Goal: Information Seeking & Learning: Learn about a topic

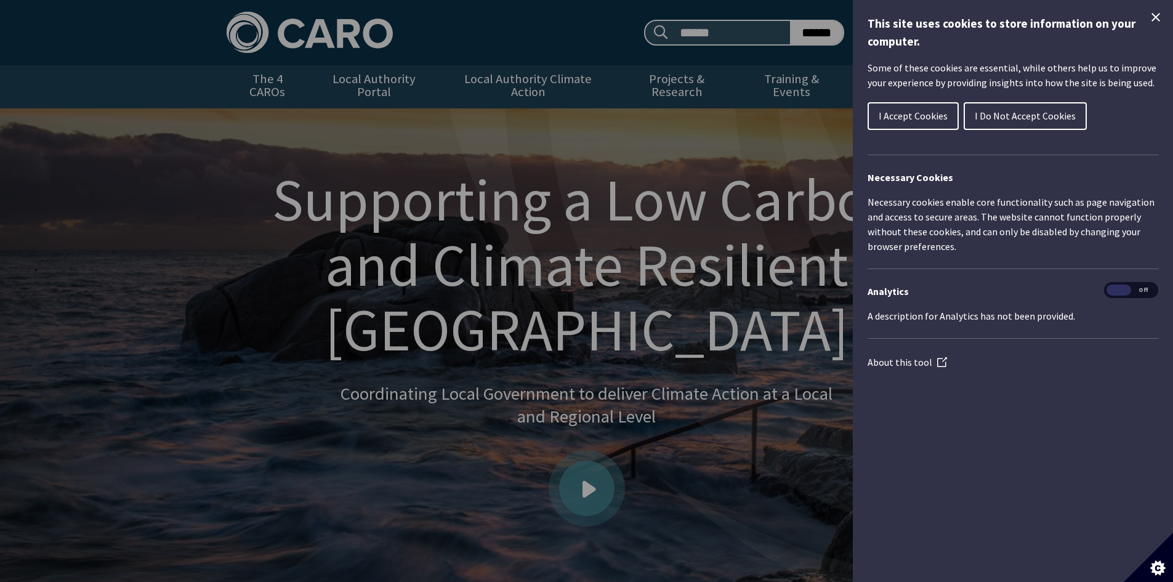
click at [914, 122] on span "I Accept Cookies" at bounding box center [913, 116] width 69 height 12
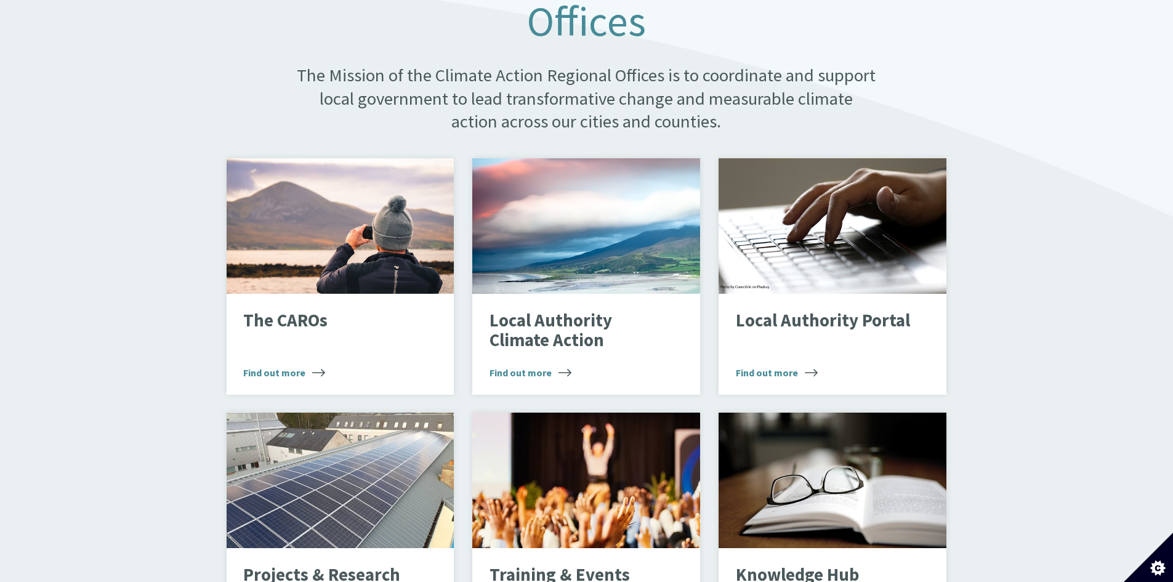
scroll to position [739, 0]
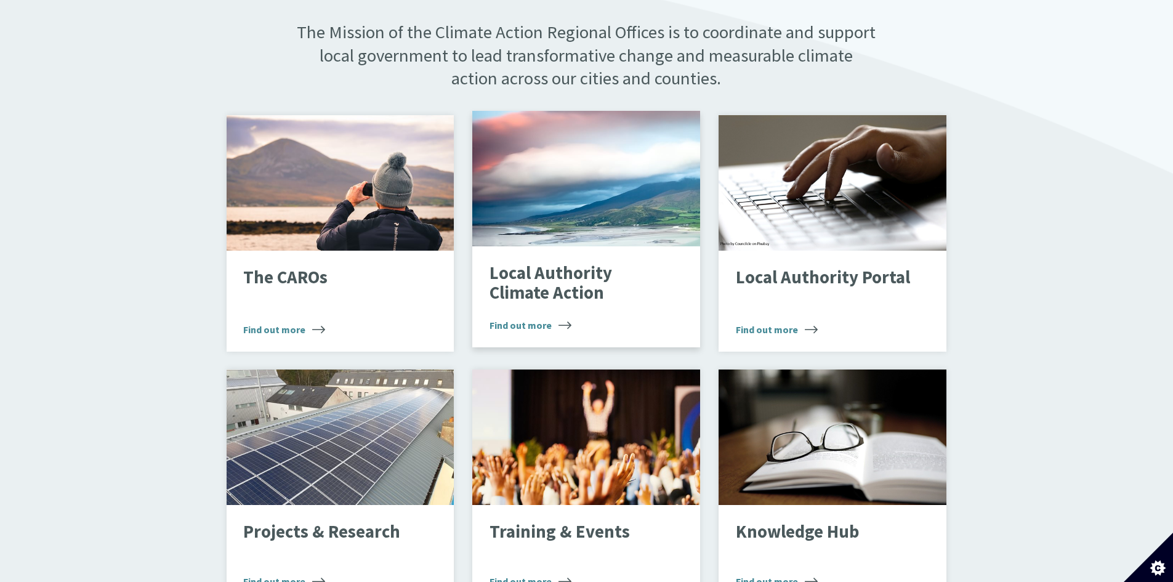
click at [614, 289] on p "Local Authority Climate Action" at bounding box center [576, 283] width 175 height 39
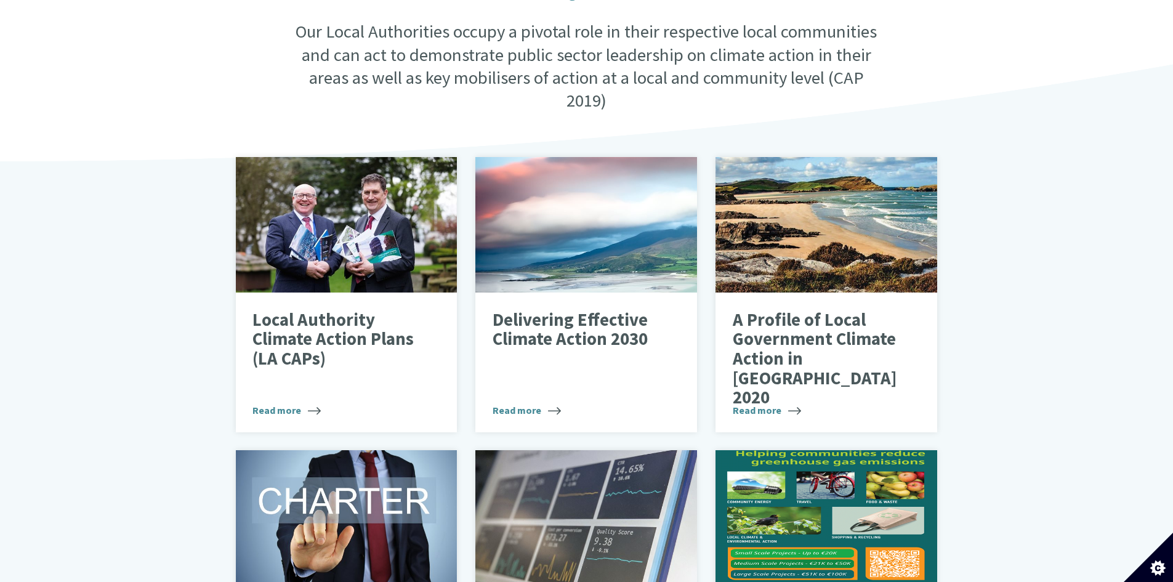
scroll to position [369, 0]
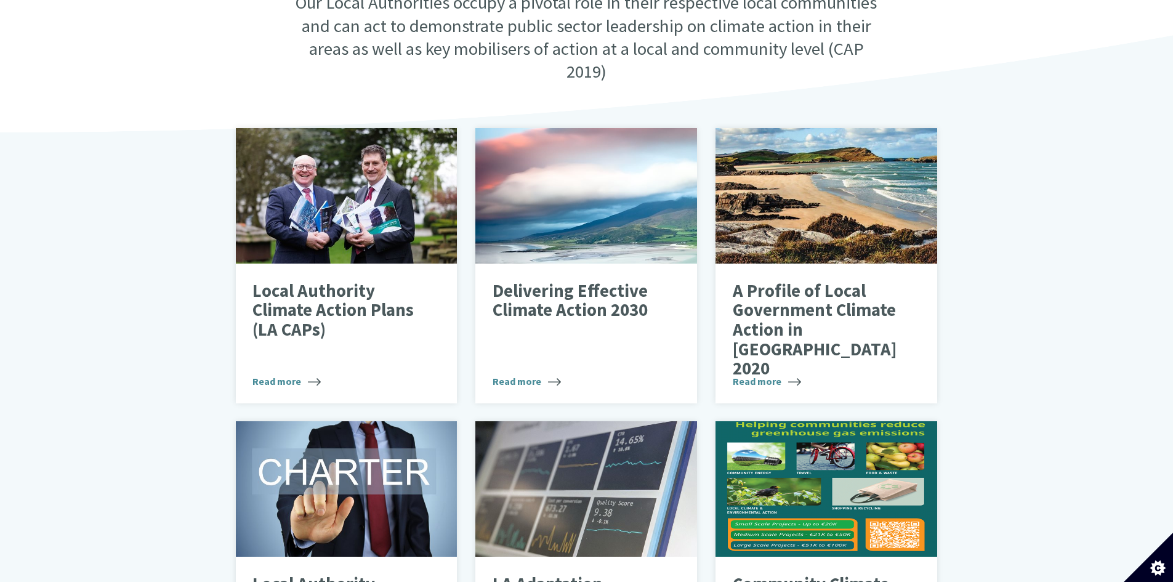
click at [128, 288] on div "Local Authority Climate Action Our Local Authorities occupy a pivotal role in t…" at bounding box center [586, 349] width 1173 height 924
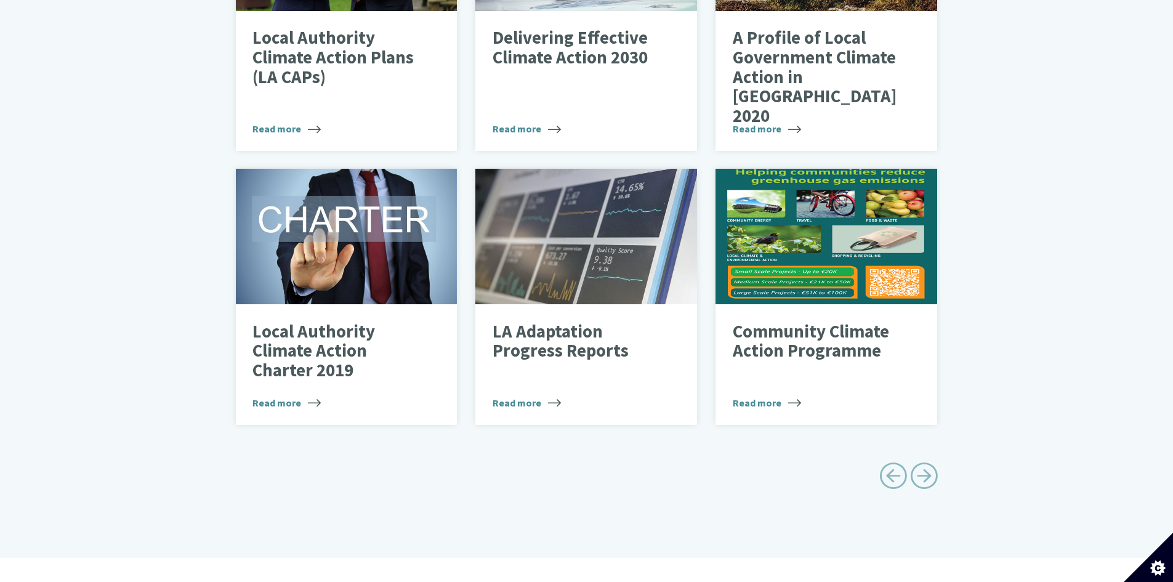
scroll to position [677, 0]
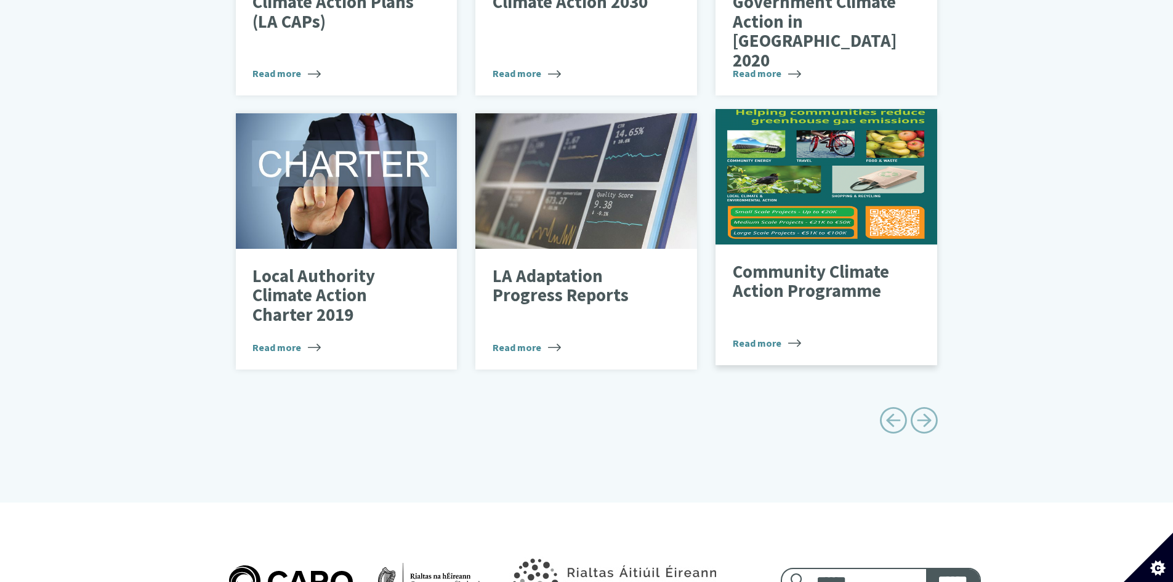
click at [855, 292] on p "Community Climate Action Programme" at bounding box center [817, 281] width 169 height 39
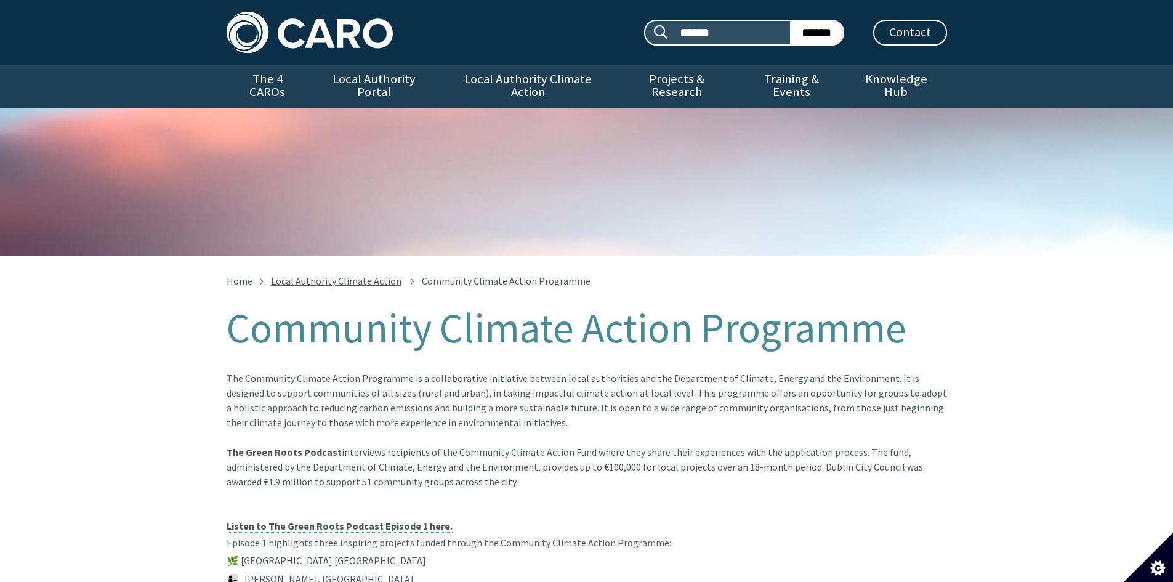
click at [363, 281] on link "Local Authority Climate Action" at bounding box center [336, 281] width 131 height 12
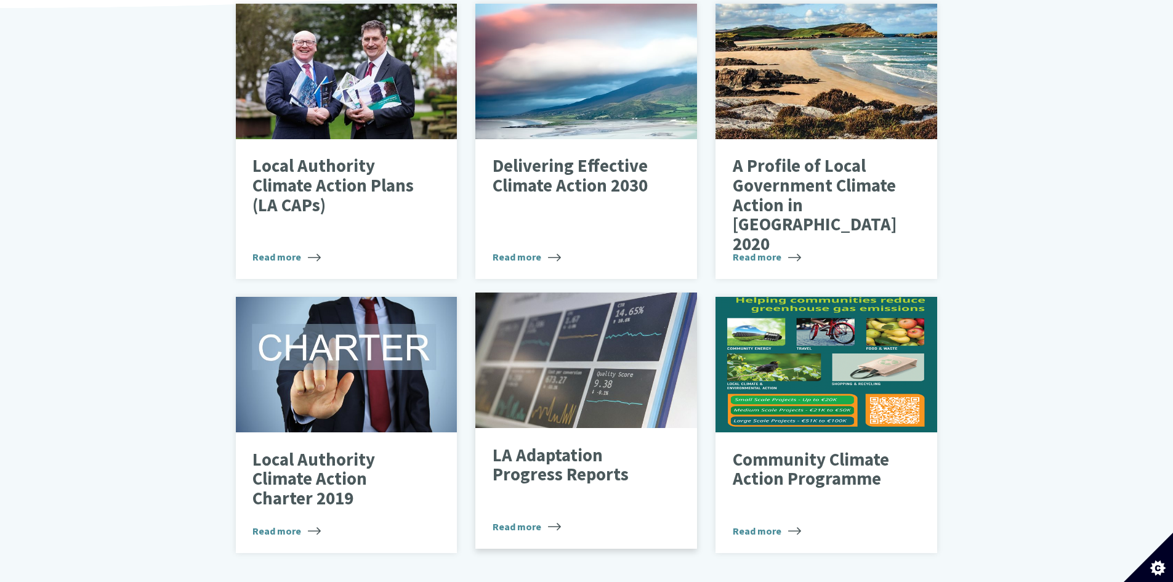
scroll to position [493, 0]
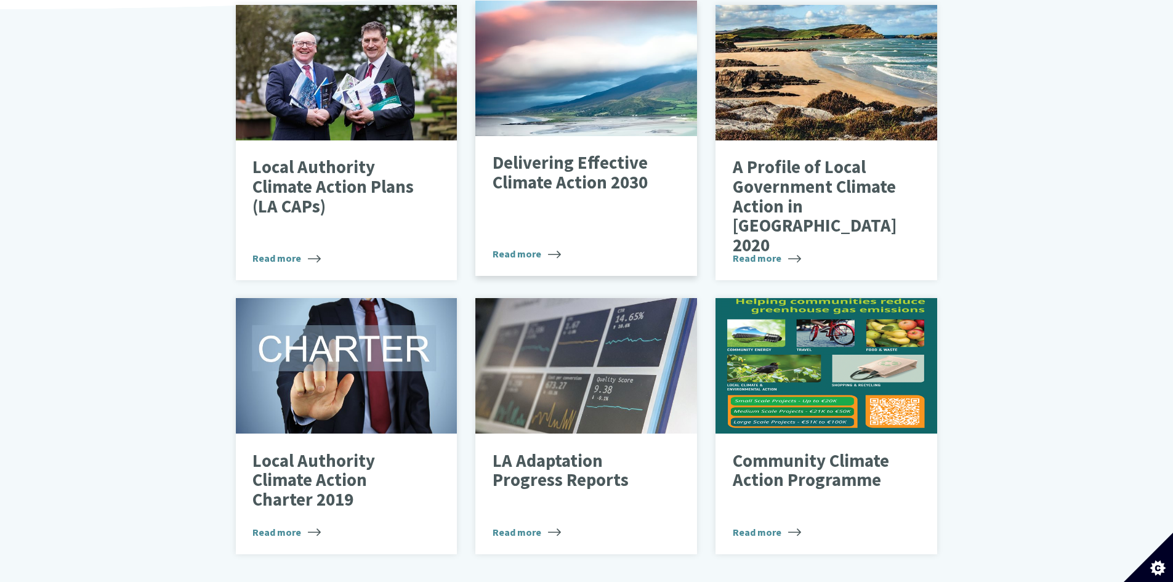
click at [574, 182] on p "Delivering Effective Climate Action 2030" at bounding box center [577, 172] width 169 height 39
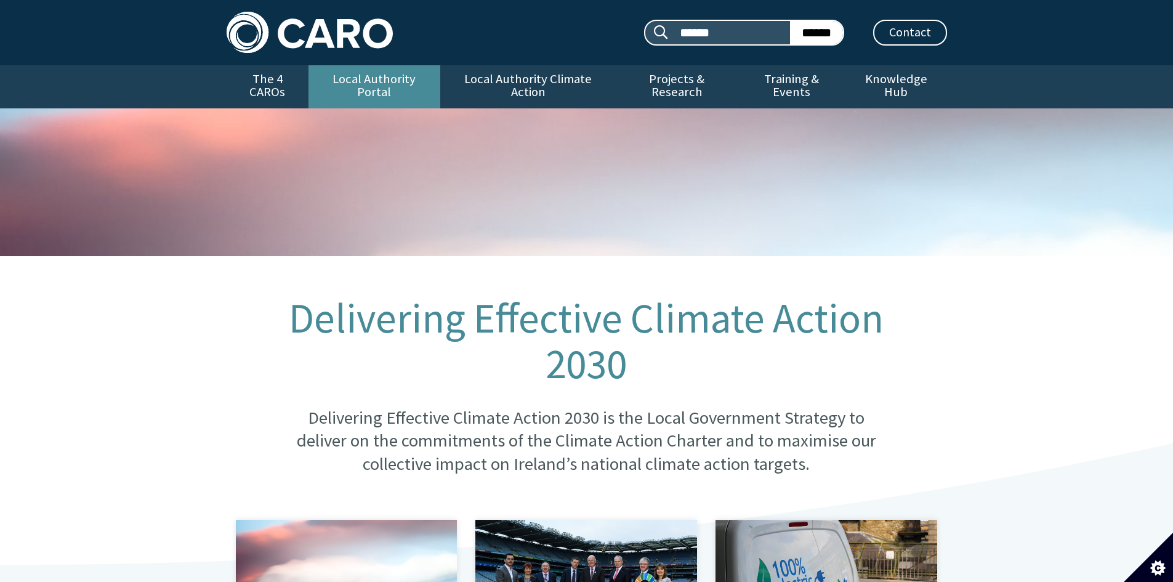
click at [387, 87] on link "Local Authority Portal" at bounding box center [374, 86] width 132 height 43
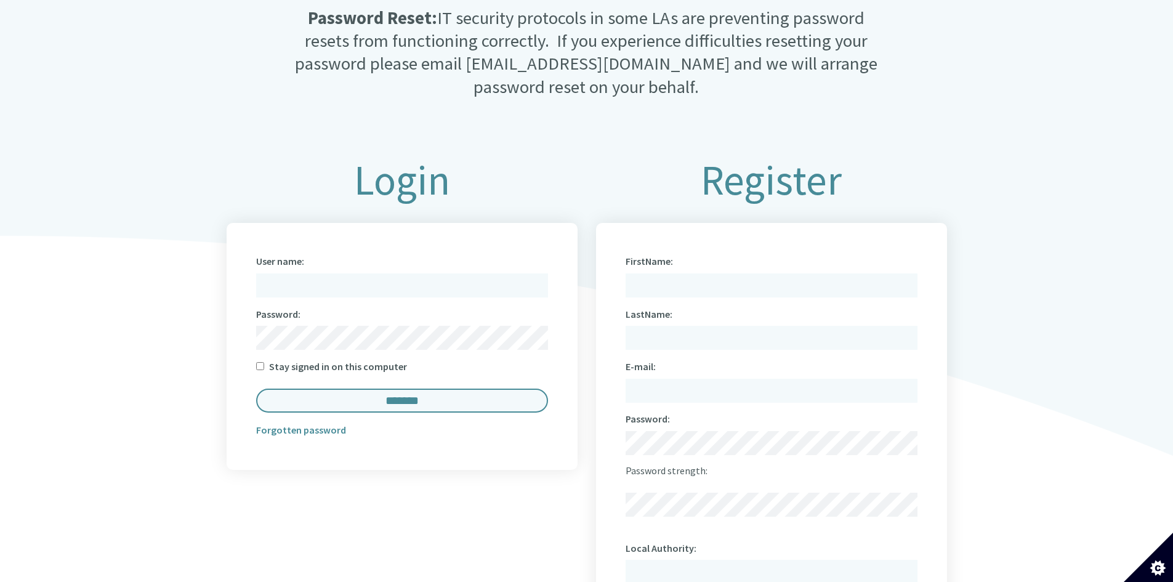
scroll to position [554, 0]
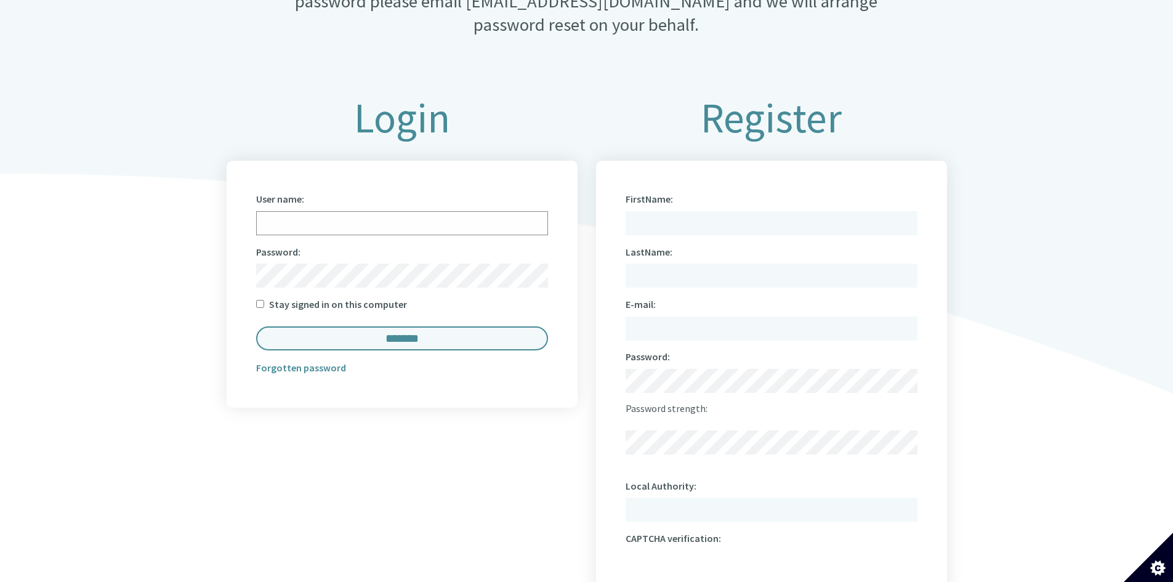
type input "**********"
click at [356, 326] on div "**********" at bounding box center [402, 270] width 292 height 160
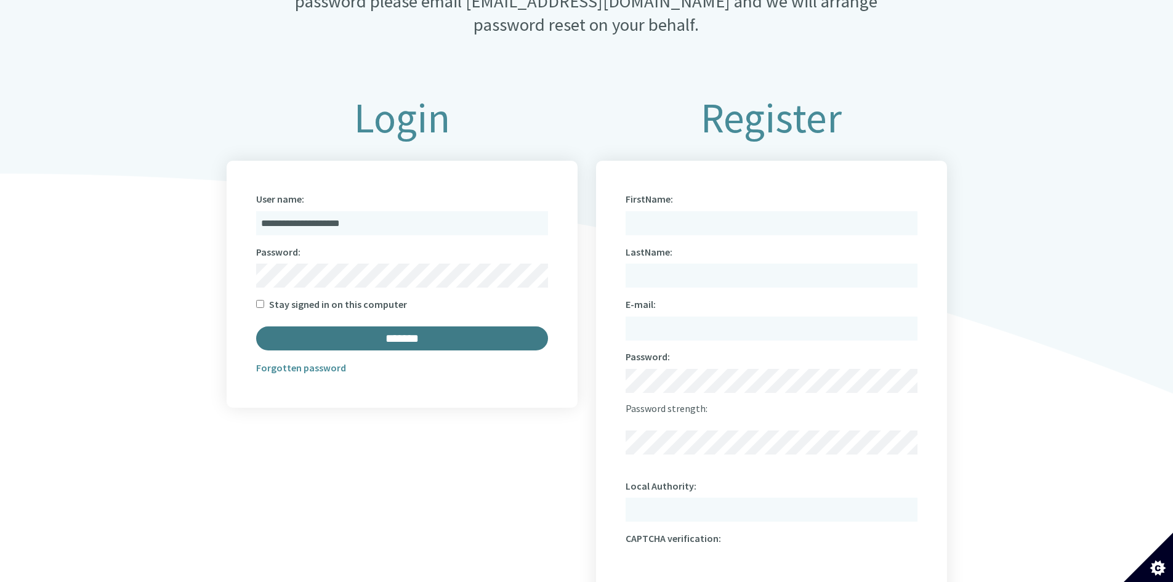
click at [365, 345] on input "*******" at bounding box center [402, 338] width 292 height 24
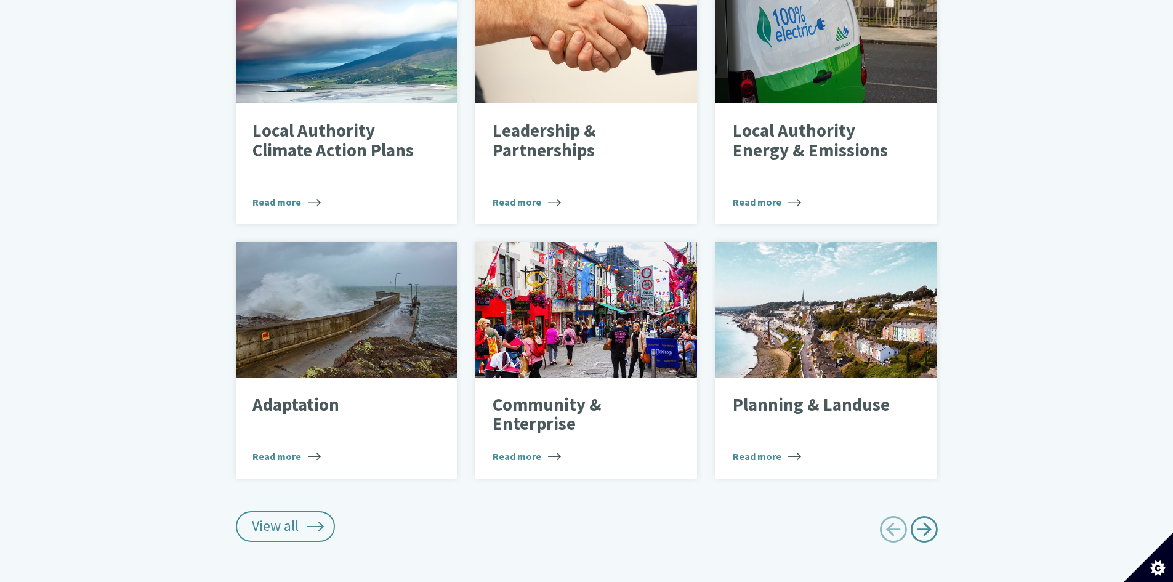
scroll to position [554, 0]
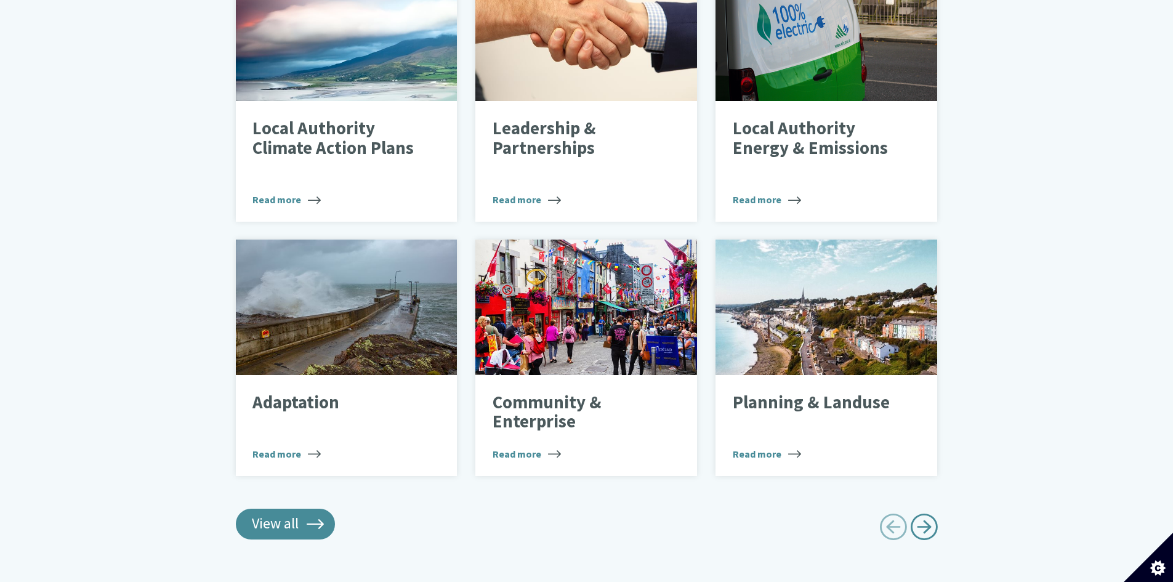
click at [312, 524] on link "View all" at bounding box center [286, 524] width 100 height 31
type input "******"
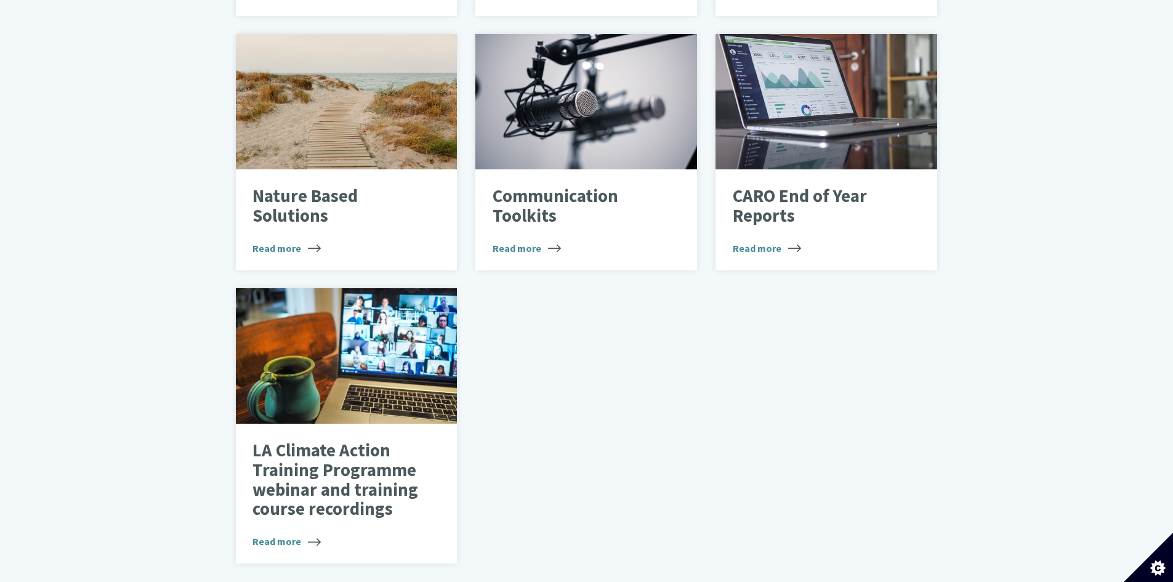
scroll to position [1047, 0]
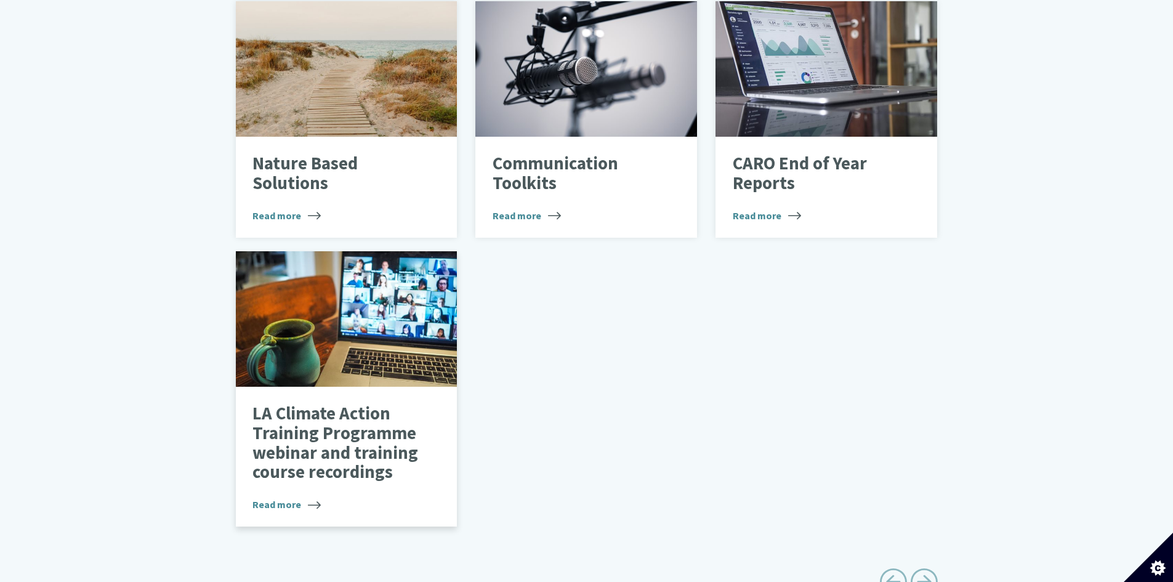
click at [343, 463] on p "LA Climate Action Training Programme webinar and training course recordings" at bounding box center [336, 443] width 169 height 78
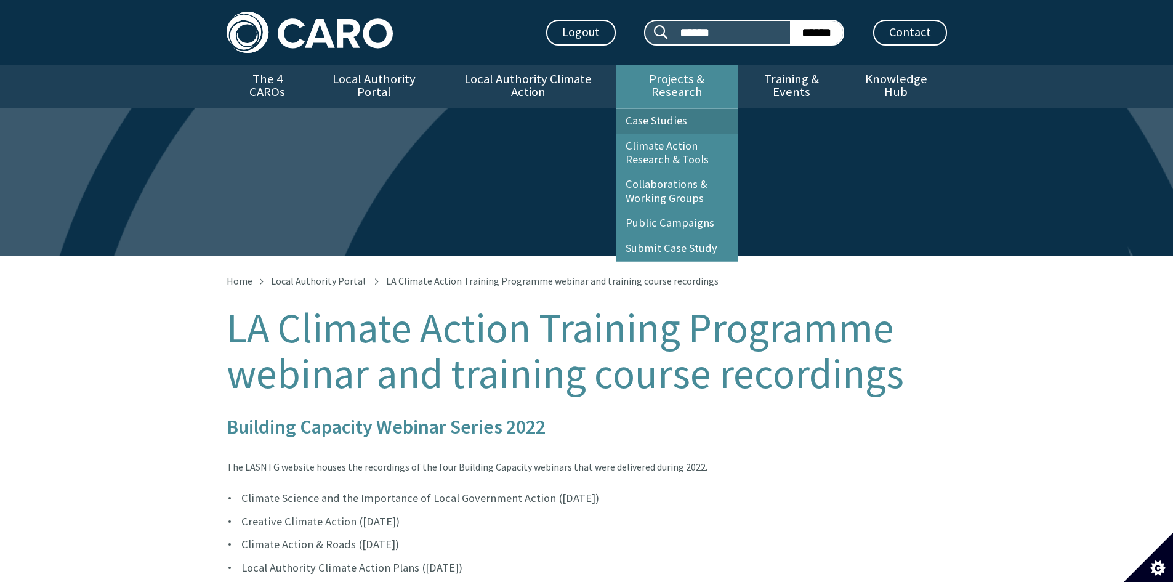
click at [669, 119] on link "Case Studies" at bounding box center [677, 121] width 122 height 25
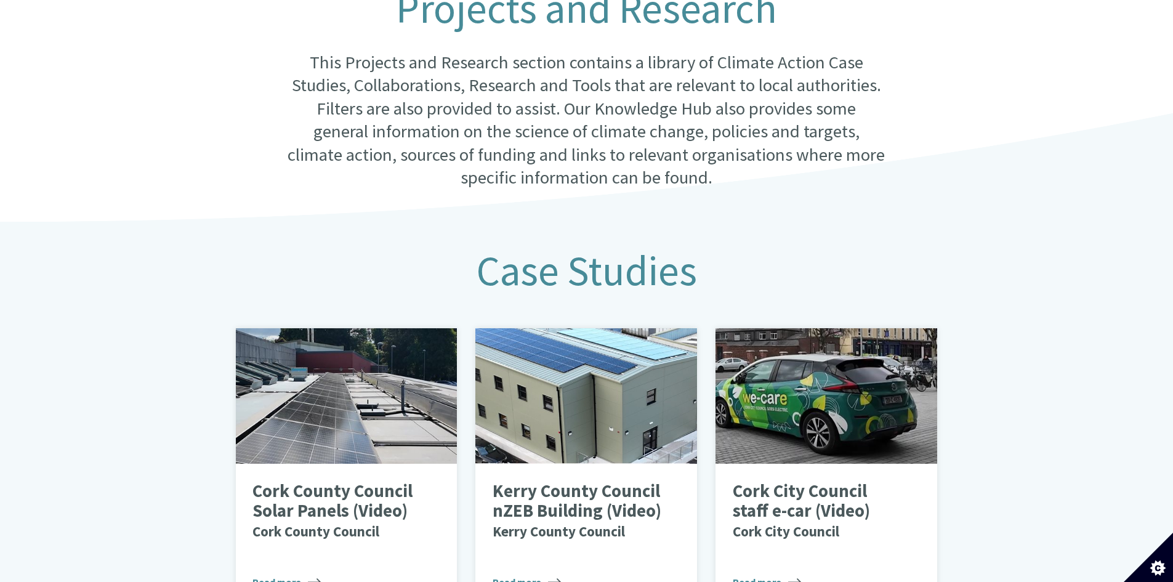
scroll to position [136, 0]
